Goal: Information Seeking & Learning: Learn about a topic

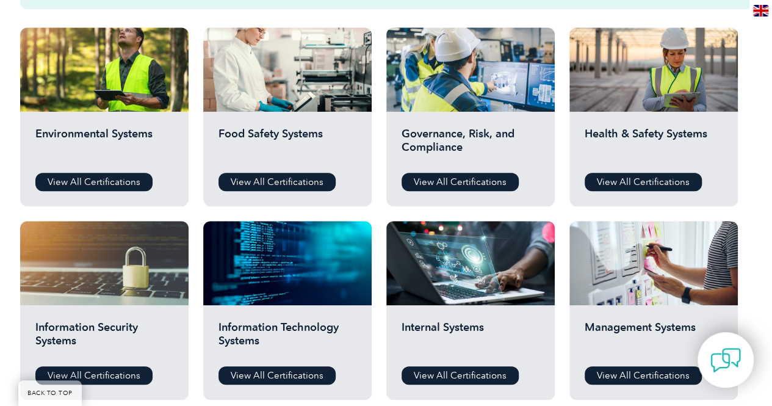
scroll to position [541, 0]
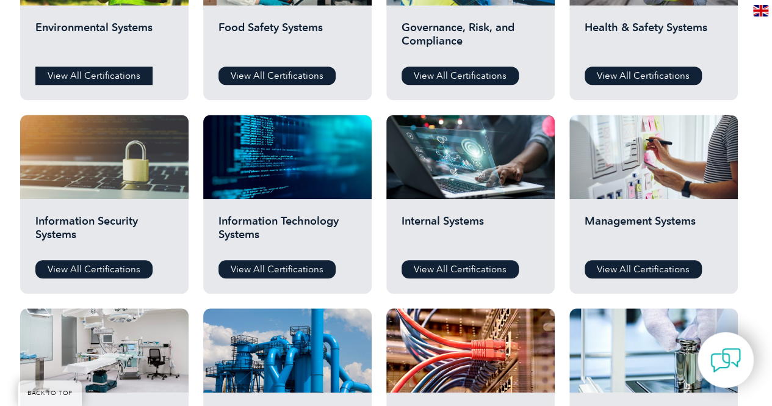
click at [65, 74] on link "View All Certifications" at bounding box center [93, 75] width 117 height 18
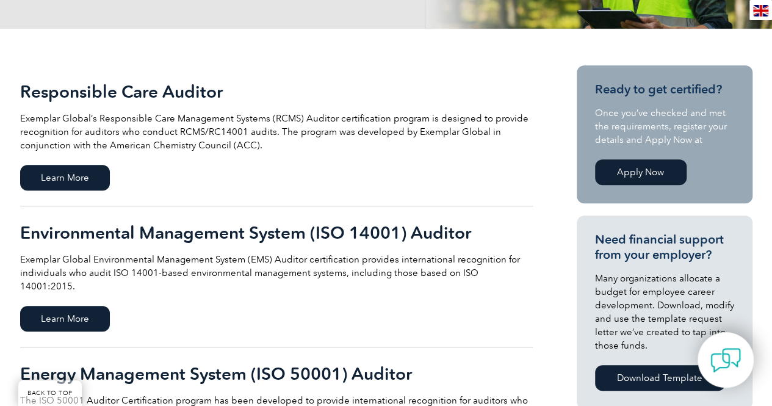
scroll to position [320, 0]
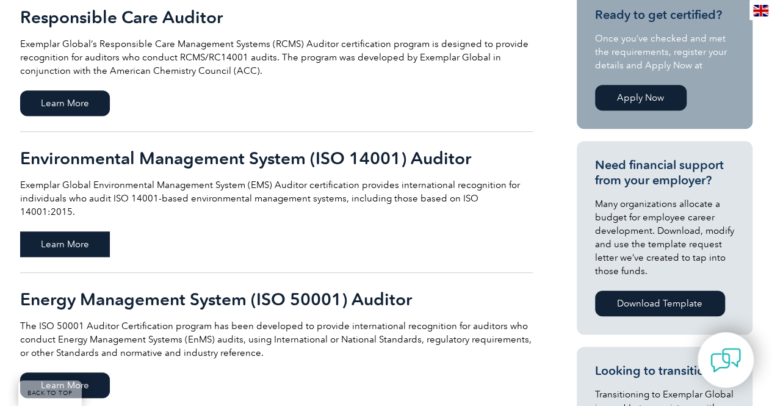
click at [83, 231] on span "Learn More" at bounding box center [65, 244] width 90 height 26
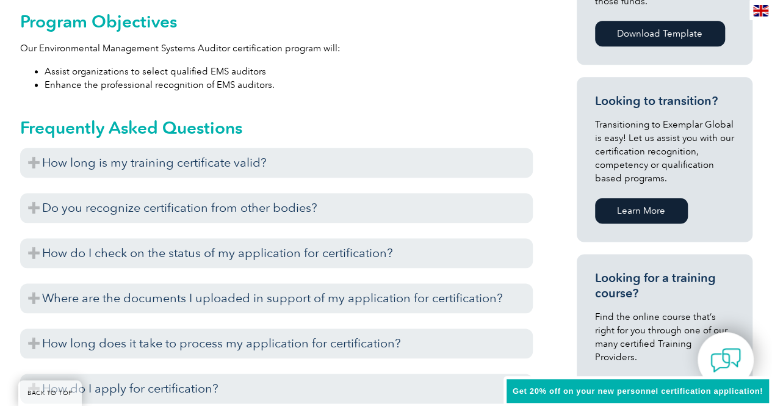
scroll to position [700, 0]
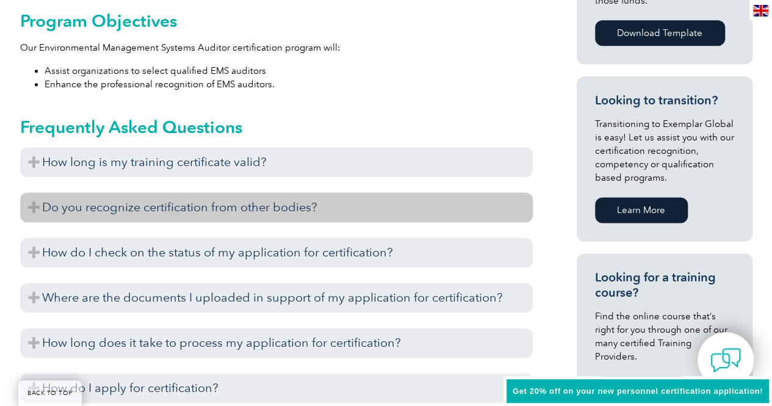
click at [301, 193] on h3 "Do you recognize certification from other bodies?" at bounding box center [276, 207] width 512 height 30
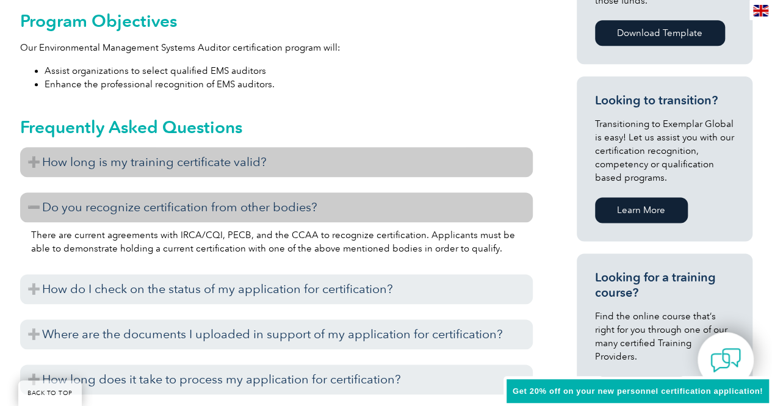
click at [331, 167] on h3 "How long is my training certificate valid?" at bounding box center [276, 162] width 512 height 30
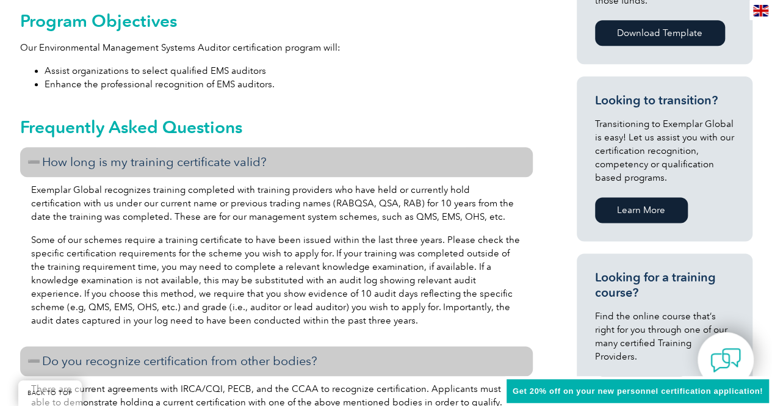
click at [331, 167] on h3 "How long is my training certificate valid?" at bounding box center [276, 162] width 512 height 30
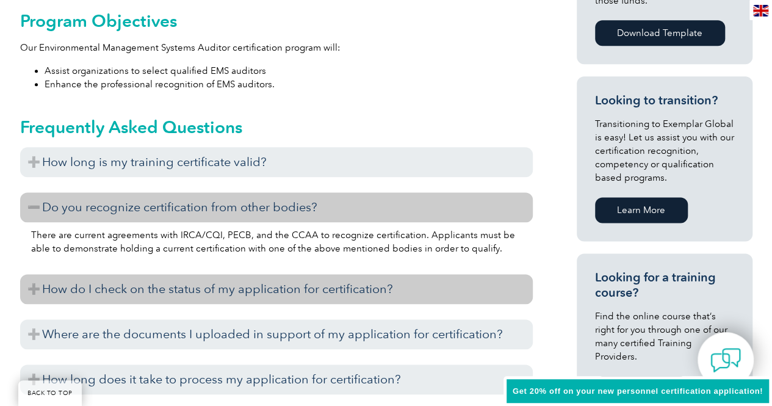
click at [306, 290] on h3 "How do I check on the status of my application for certification?" at bounding box center [276, 289] width 512 height 30
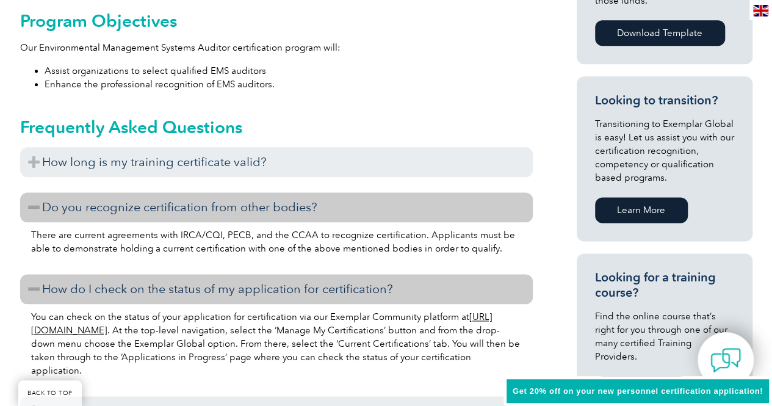
click at [306, 290] on h3 "How do I check on the status of my application for certification?" at bounding box center [276, 289] width 512 height 30
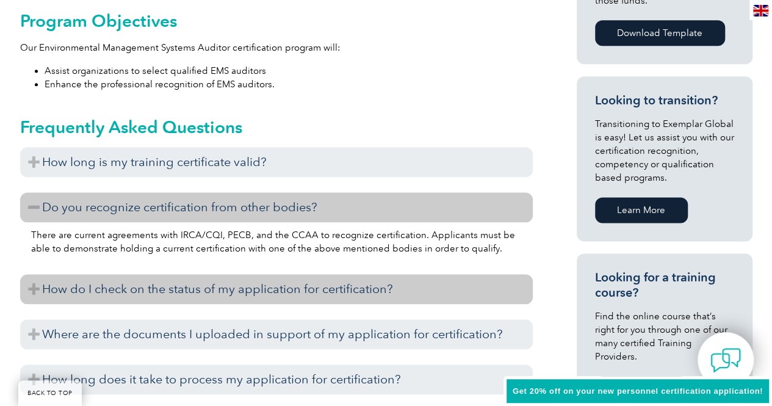
scroll to position [844, 0]
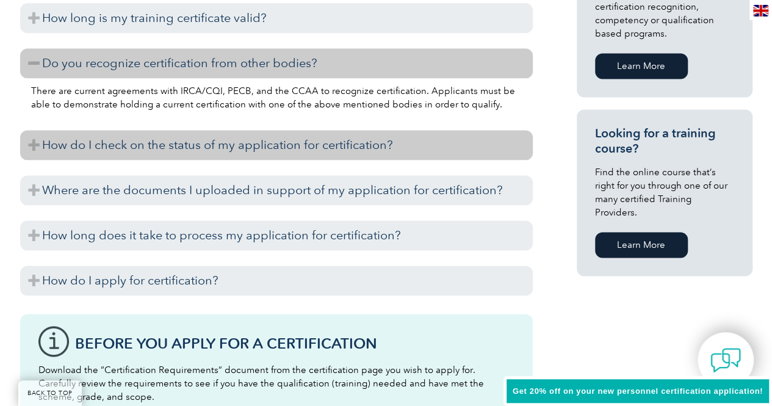
click at [318, 153] on h3 "How do I check on the status of my application for certification?" at bounding box center [276, 145] width 512 height 30
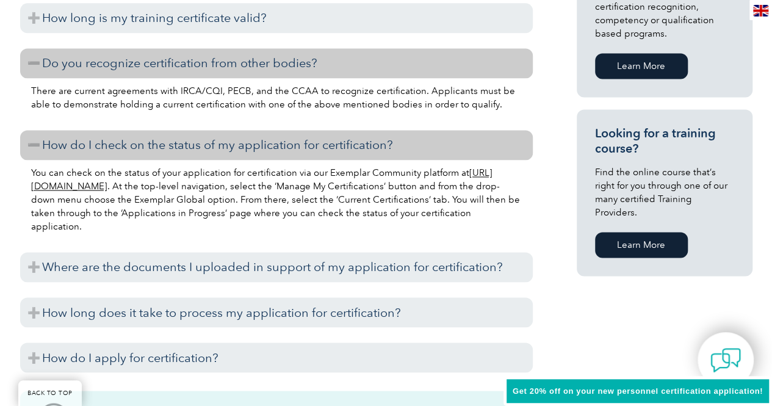
click at [318, 153] on h3 "How do I check on the status of my application for certification?" at bounding box center [276, 145] width 512 height 30
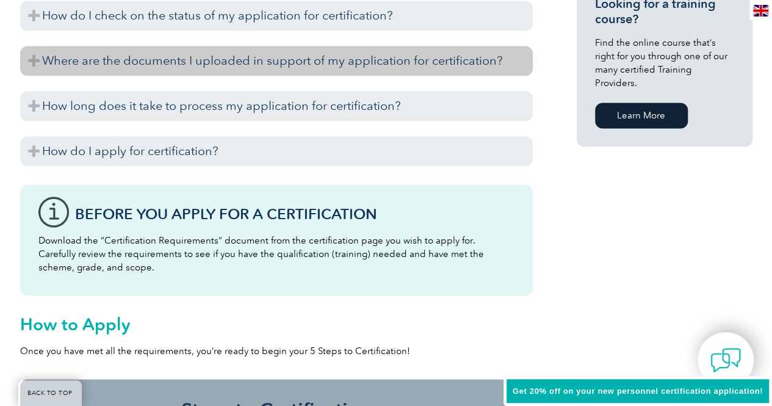
scroll to position [974, 0]
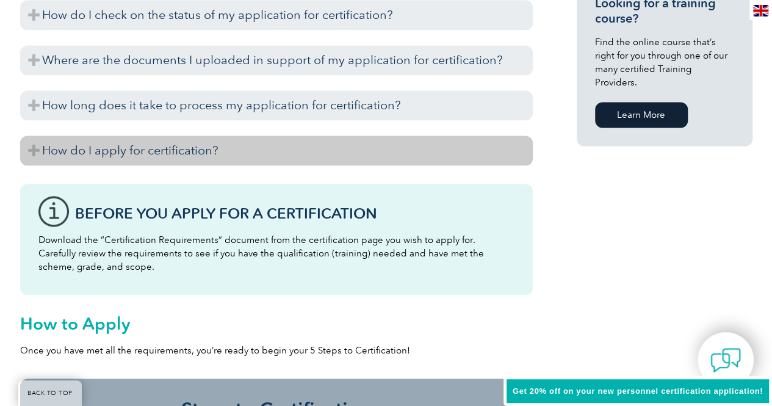
click at [303, 148] on h3 "How do I apply for certification?" at bounding box center [276, 150] width 512 height 30
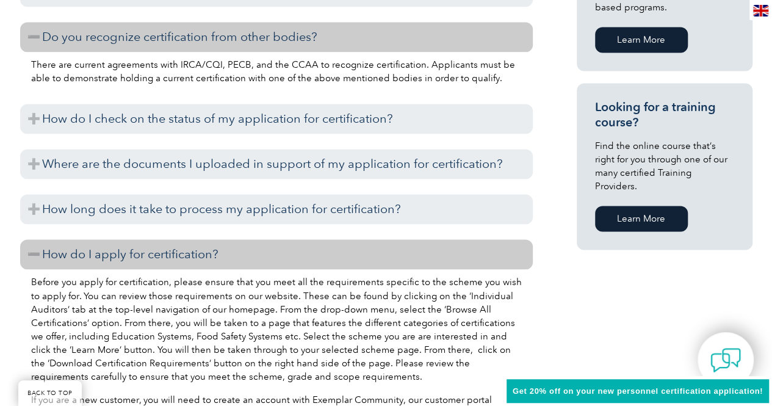
click at [220, 255] on h3 "How do I apply for certification?" at bounding box center [276, 254] width 512 height 30
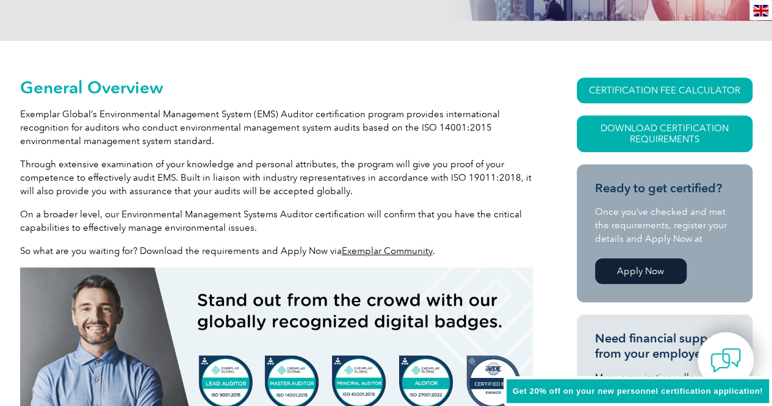
scroll to position [0, 0]
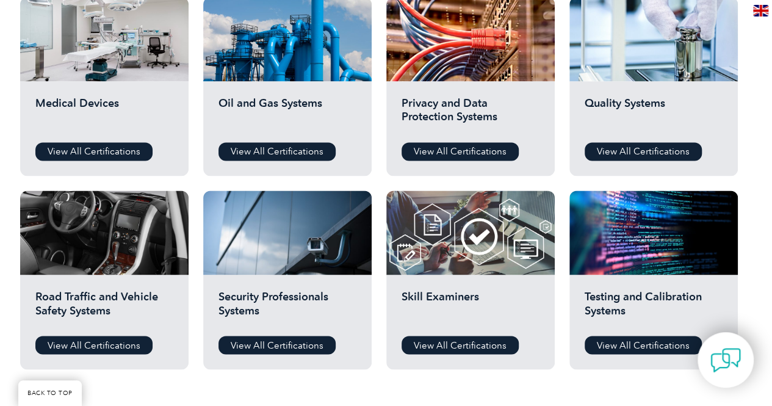
scroll to position [871, 0]
